Goal: Book appointment/travel/reservation

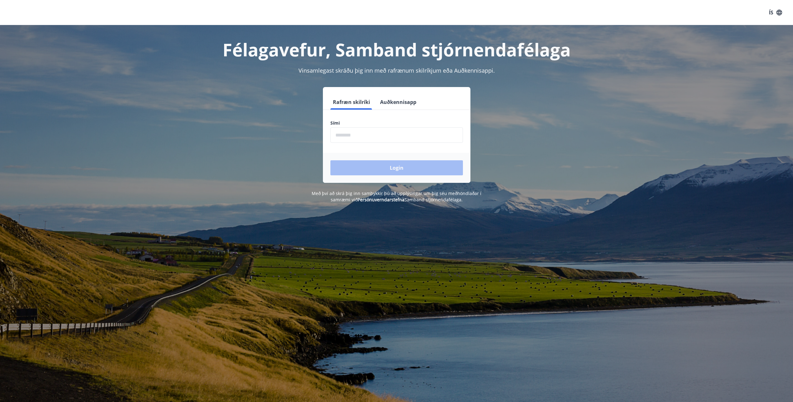
click at [357, 133] on input "phone" at bounding box center [397, 134] width 133 height 15
type input "********"
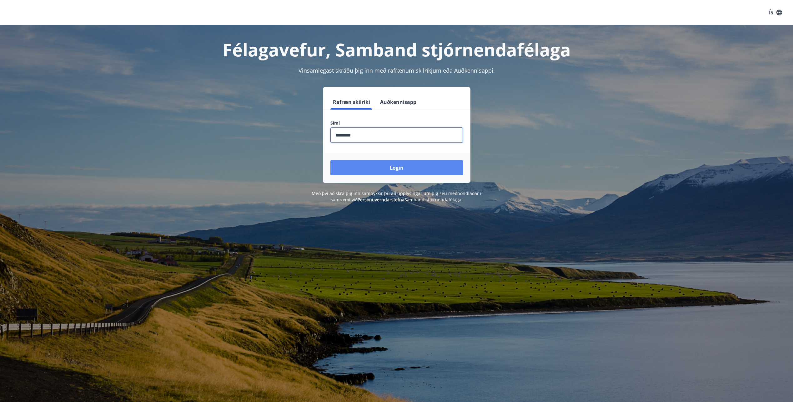
click at [383, 168] on button "Login" at bounding box center [397, 167] width 133 height 15
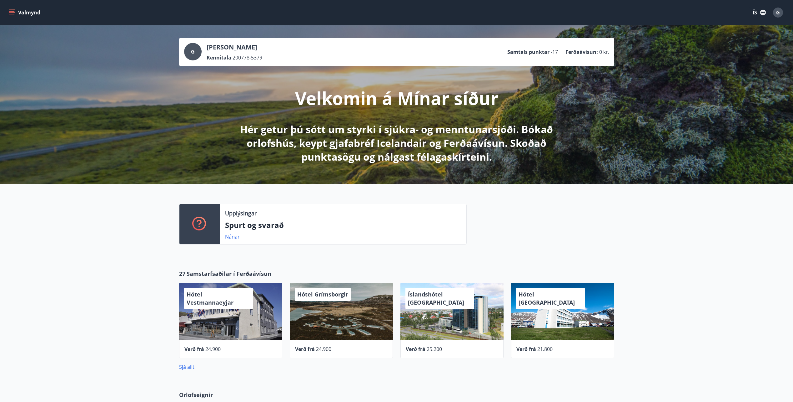
click at [10, 13] on icon "menu" at bounding box center [12, 12] width 7 height 1
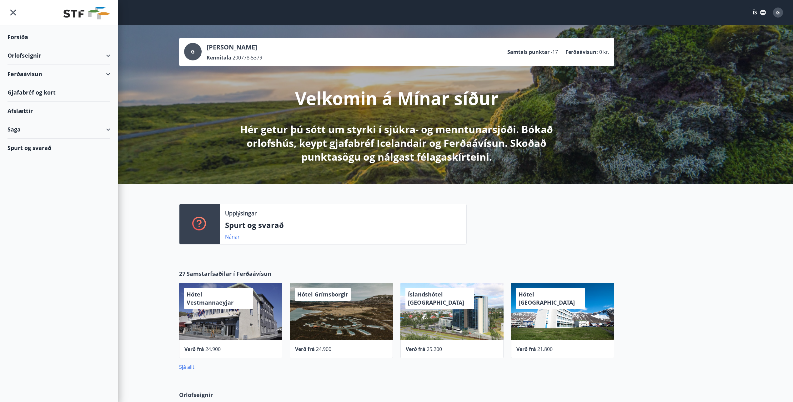
click at [30, 59] on div "Orlofseignir" at bounding box center [59, 55] width 103 height 18
click at [23, 82] on div "Bókunardagatal" at bounding box center [59, 84] width 93 height 13
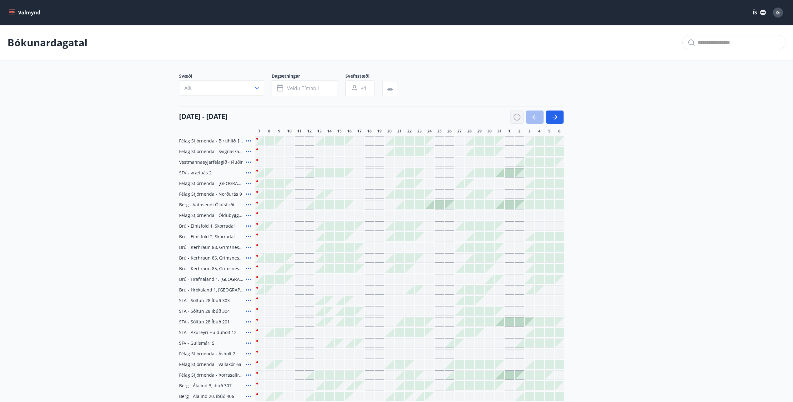
click at [521, 116] on icon "button" at bounding box center [518, 117] width 8 height 8
click at [518, 117] on div "Skýringar á dagsetningum Upptekið Dagleiga Fast tímabil Opnar umsóknir Umsókn í…" at bounding box center [396, 201] width 793 height 402
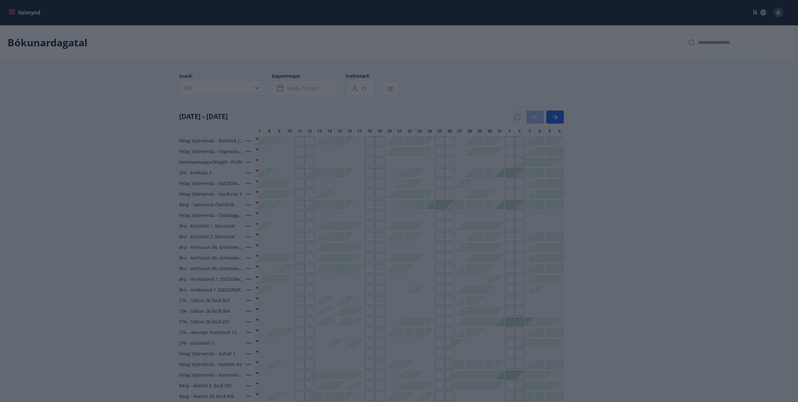
click at [516, 117] on icon "button" at bounding box center [518, 117] width 8 height 8
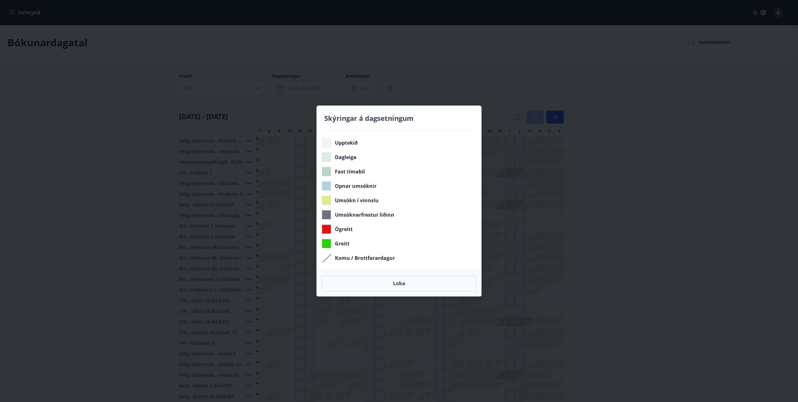
click at [510, 84] on div "Skýringar á dagsetningum Upptekið Dagleiga Fast tímabil Opnar umsóknir Umsókn í…" at bounding box center [399, 201] width 798 height 402
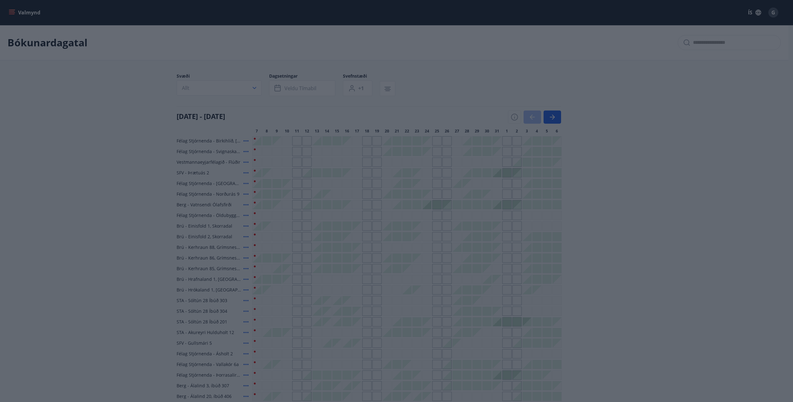
click at [400, 280] on body "Valmynd ÍS G Bókunardagatal Svæði Allt Dagsetningar Veldu tímabil Svefnstæði +1…" at bounding box center [396, 254] width 793 height 509
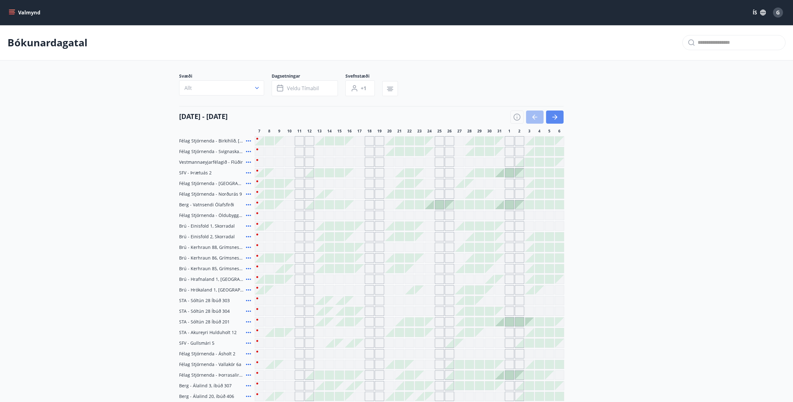
click at [562, 119] on button "button" at bounding box center [555, 116] width 18 height 13
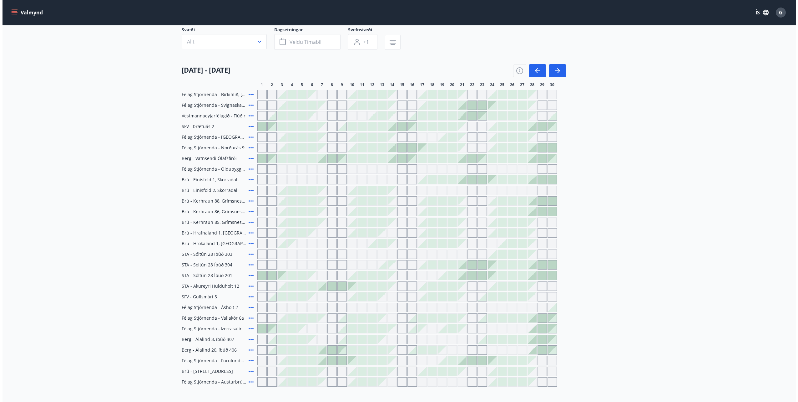
scroll to position [63, 0]
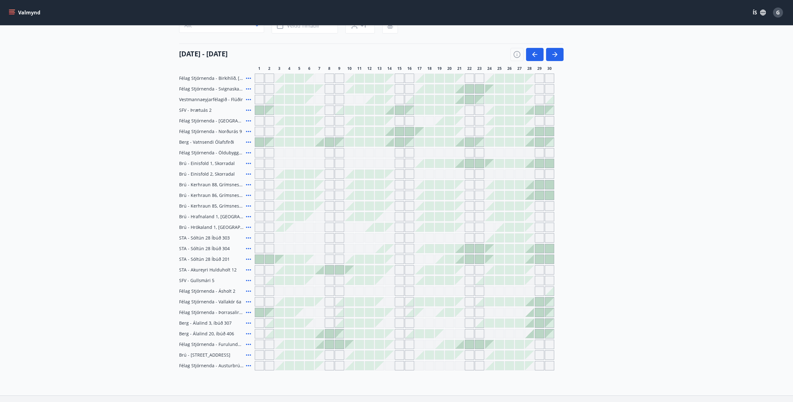
click at [232, 184] on span "Brú - Kerhraun 88, Grímsnesi (grænt hús)" at bounding box center [211, 184] width 64 height 6
click at [249, 184] on icon at bounding box center [249, 185] width 8 height 8
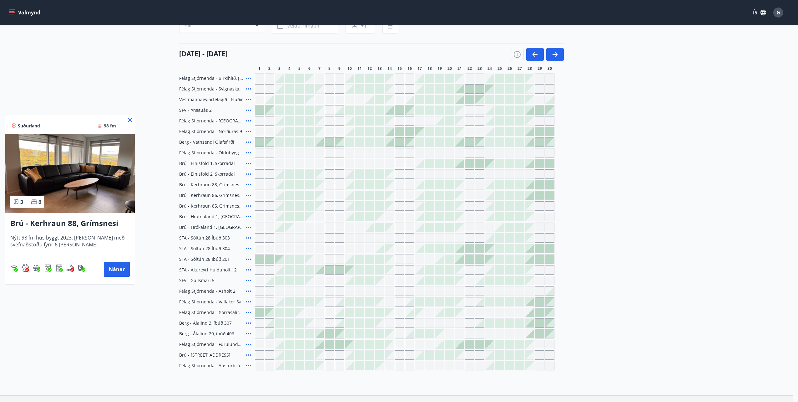
click at [532, 187] on div at bounding box center [399, 201] width 798 height 402
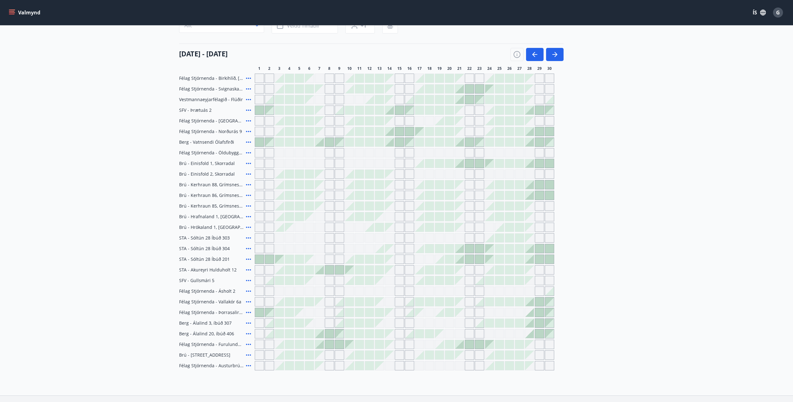
click at [532, 187] on div at bounding box center [529, 184] width 9 height 9
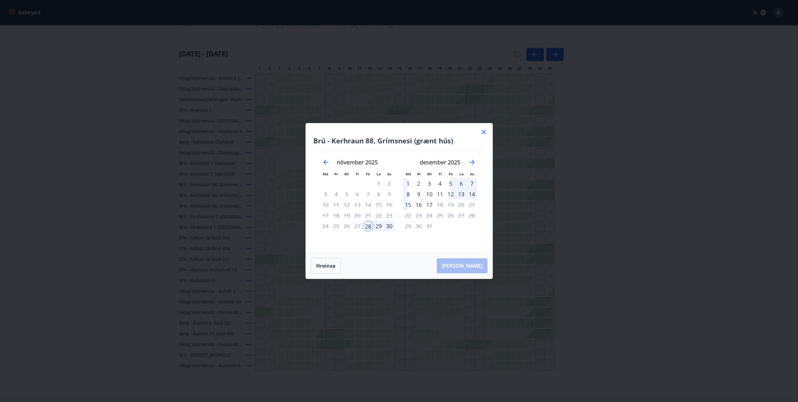
click at [406, 180] on div "1" at bounding box center [408, 183] width 11 height 11
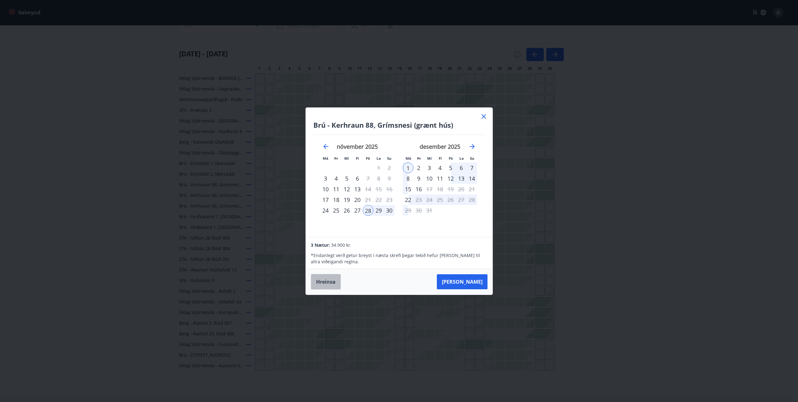
click at [326, 282] on button "Hreinsa" at bounding box center [326, 282] width 30 height 16
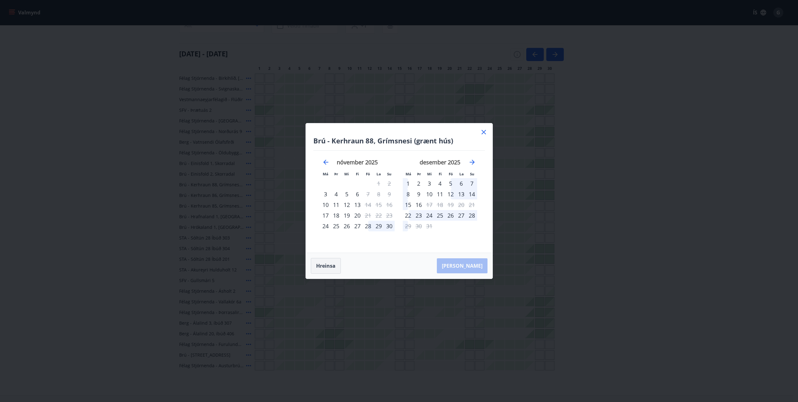
click at [326, 267] on button "Hreinsa" at bounding box center [326, 266] width 30 height 16
click at [484, 134] on icon at bounding box center [484, 132] width 8 height 8
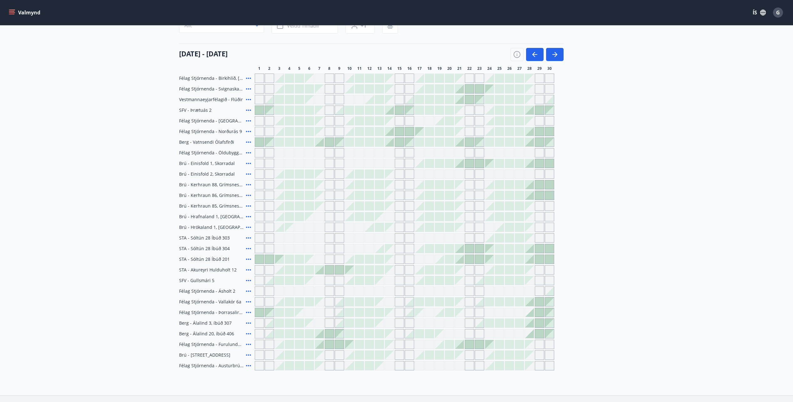
click at [207, 184] on span "Brú - Kerhraun 88, Grímsnesi (grænt hús)" at bounding box center [211, 184] width 64 height 6
click at [250, 183] on icon at bounding box center [249, 185] width 8 height 8
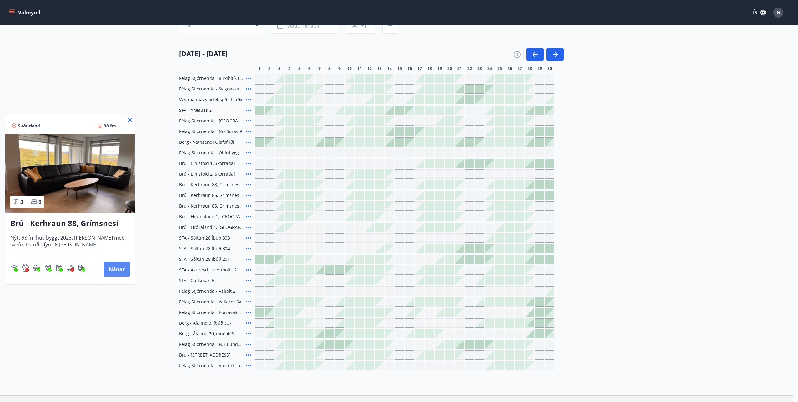
click at [111, 270] on button "Nánar" at bounding box center [117, 268] width 26 height 15
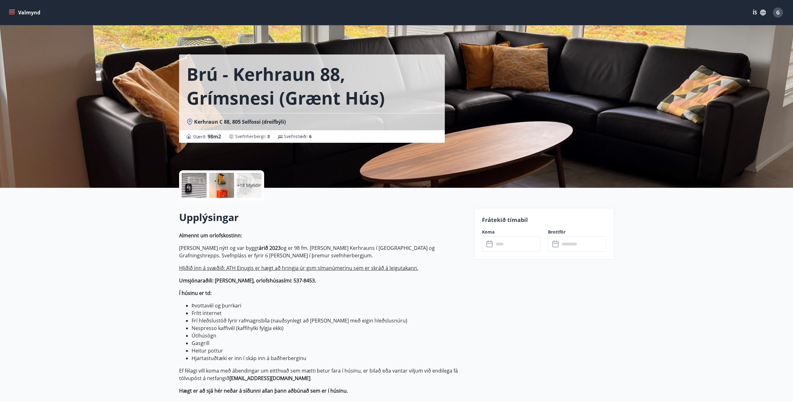
click at [249, 184] on p "+18 Myndir" at bounding box center [249, 185] width 24 height 6
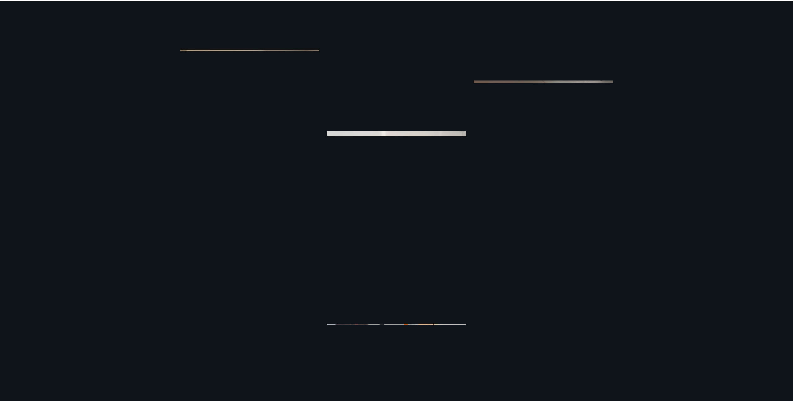
scroll to position [1110, 0]
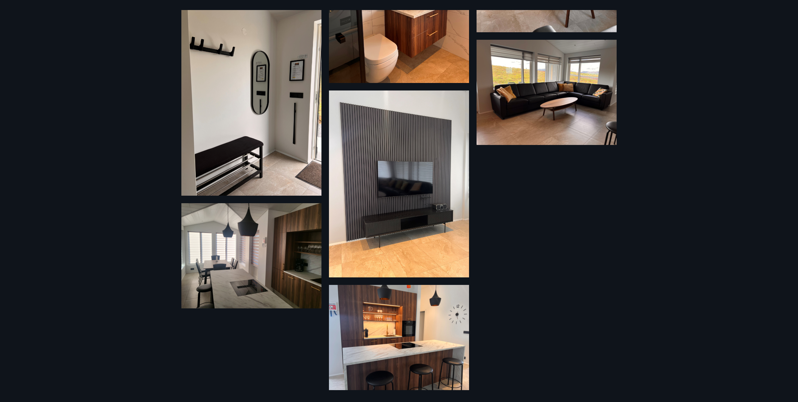
click at [122, 46] on div "24 Myndir" at bounding box center [399, 201] width 798 height 402
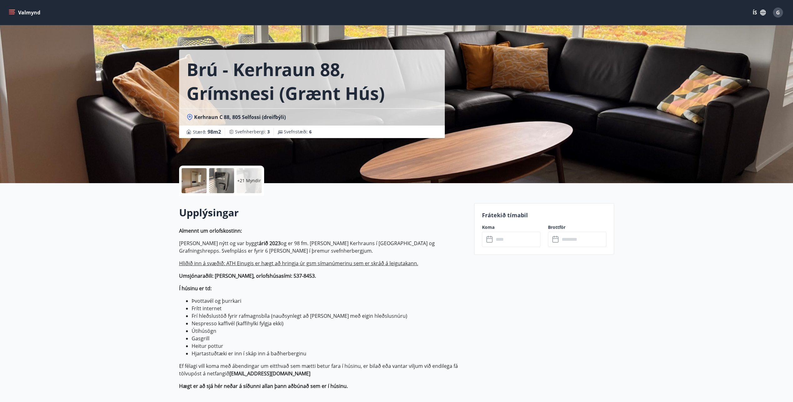
scroll to position [0, 0]
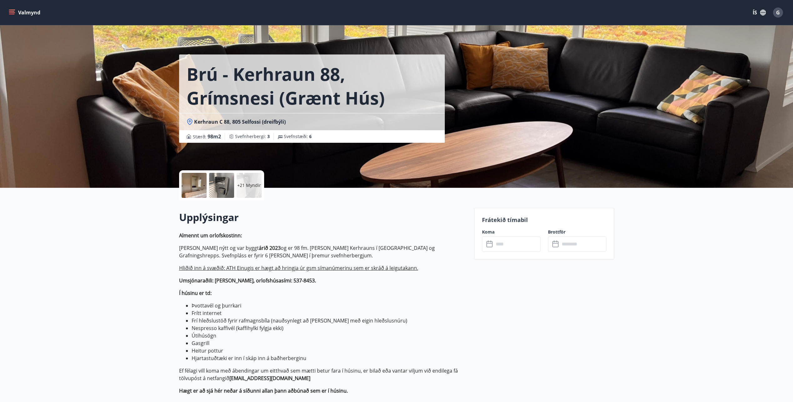
click at [9, 9] on icon "menu" at bounding box center [12, 12] width 6 height 6
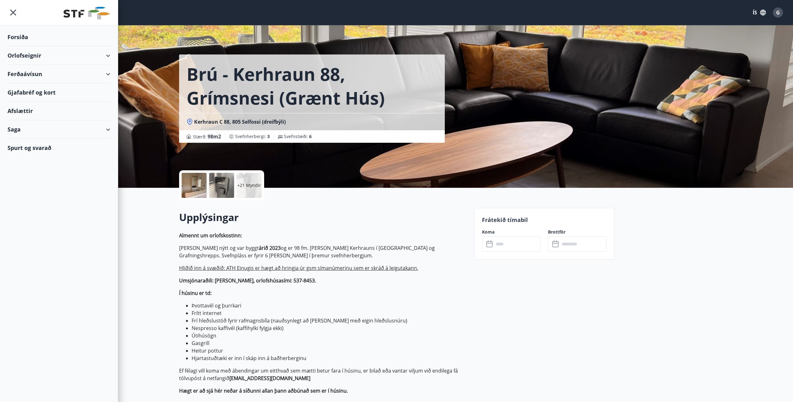
click at [102, 71] on div "Ferðaávísun" at bounding box center [59, 74] width 103 height 18
click at [26, 75] on div "Ferðaávísun" at bounding box center [59, 74] width 103 height 18
click at [49, 131] on div "Gjafabréf og kort" at bounding box center [59, 132] width 103 height 18
